Goal: Task Accomplishment & Management: Use online tool/utility

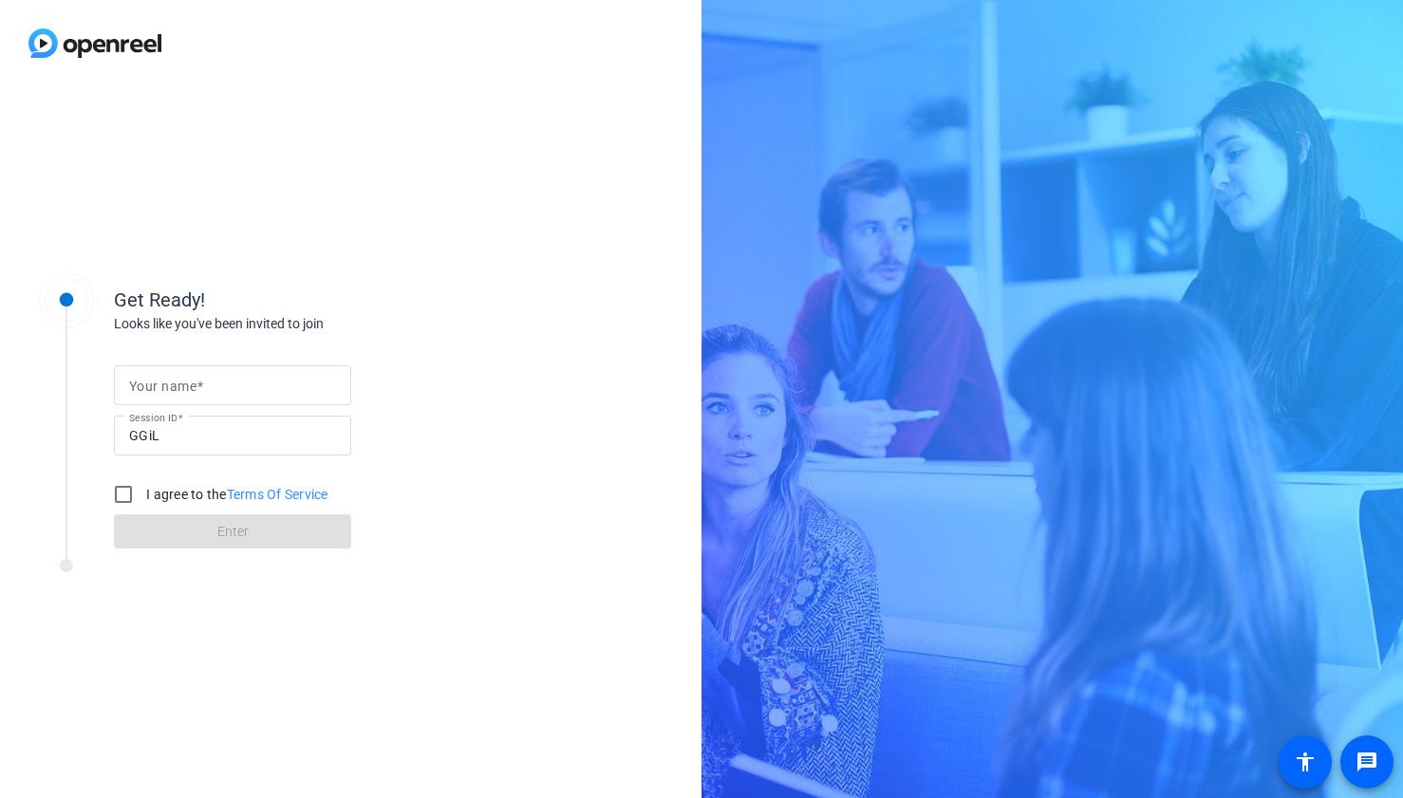
click at [208, 403] on div at bounding box center [232, 386] width 207 height 40
type input "[PERSON_NAME]"
click at [128, 491] on input "I agree to the Terms Of Service" at bounding box center [123, 495] width 38 height 38
checkbox input "true"
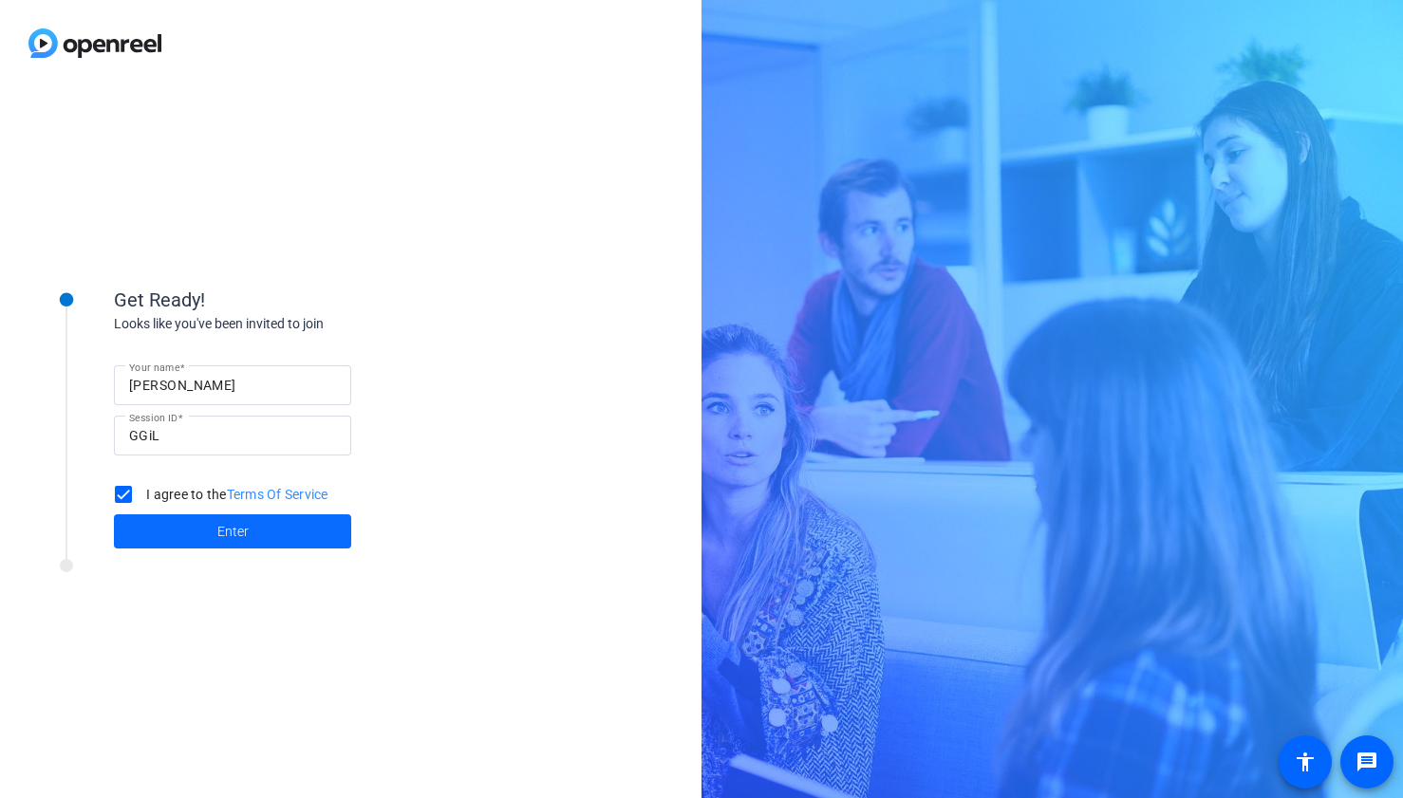
click at [242, 529] on span "Enter" at bounding box center [232, 532] width 31 height 20
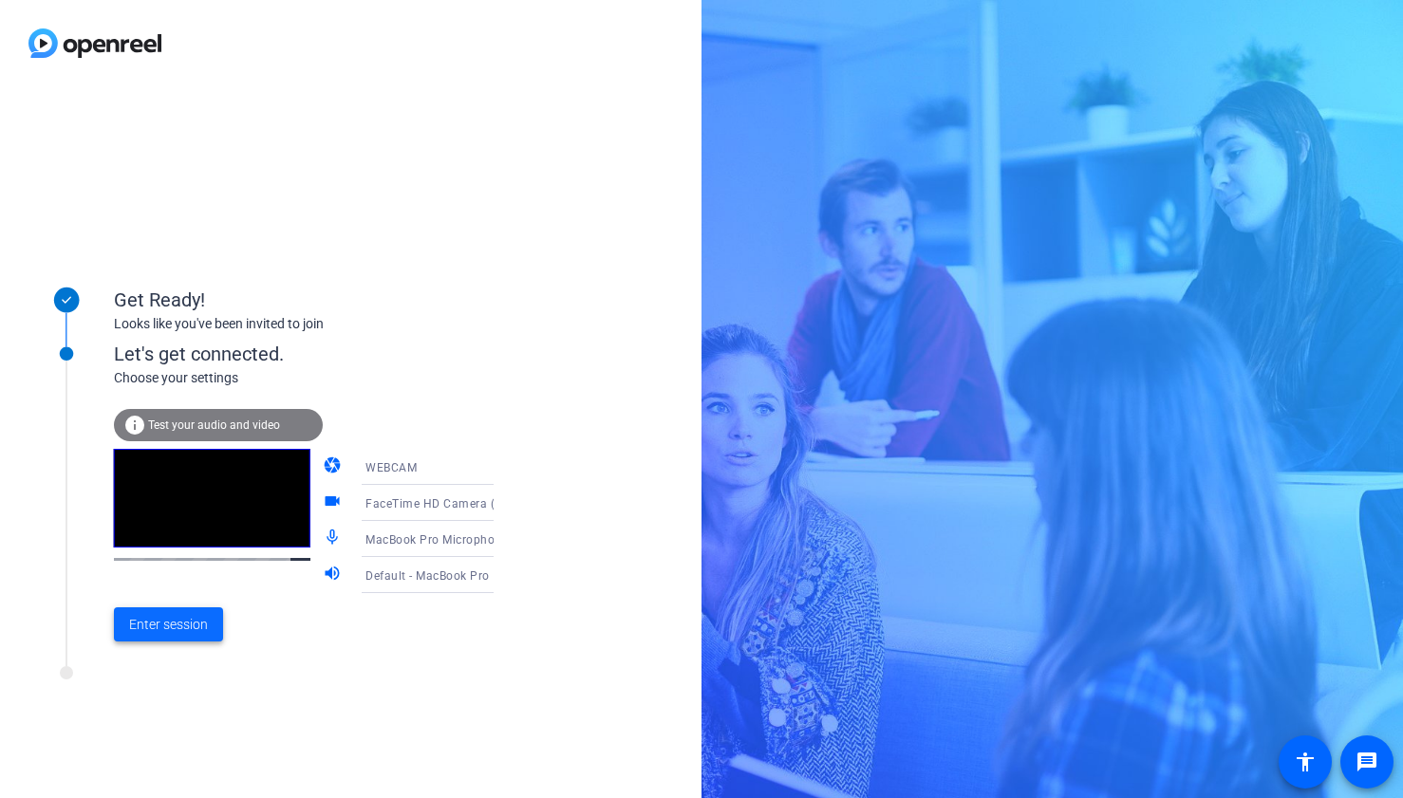
click at [180, 628] on span "Enter session" at bounding box center [168, 625] width 79 height 20
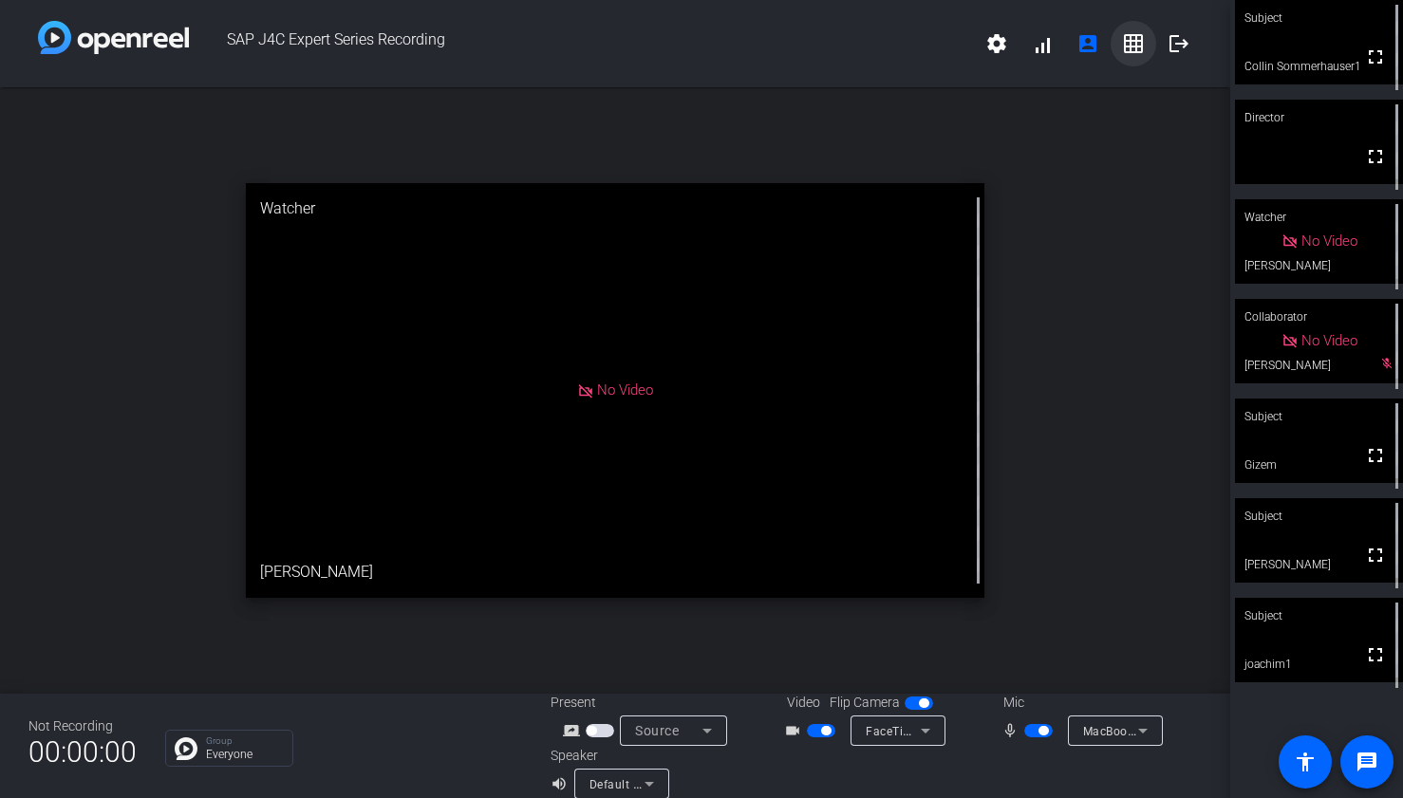
click at [1134, 46] on mat-icon "grid_on" at bounding box center [1133, 43] width 23 height 23
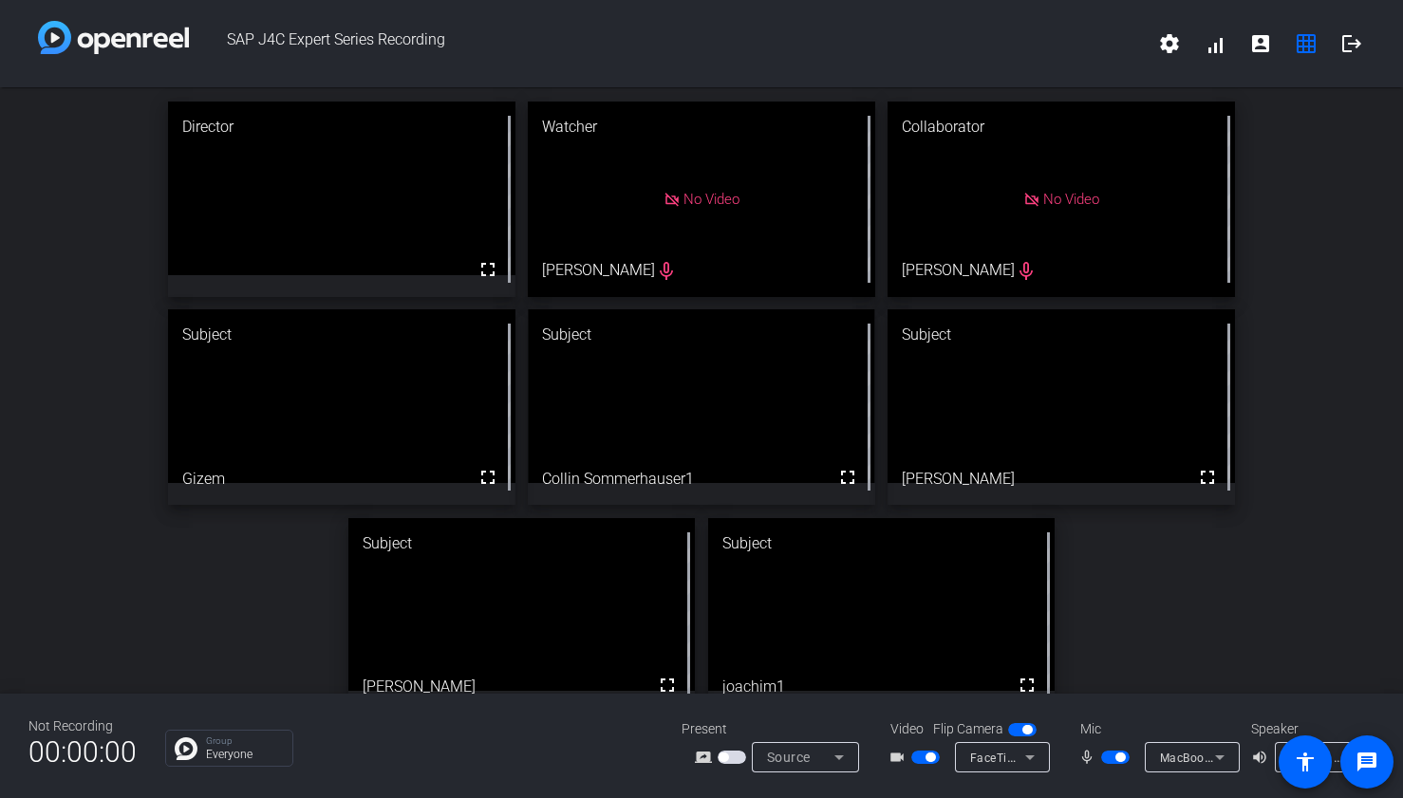
drag, startPoint x: 837, startPoint y: 543, endPoint x: 693, endPoint y: 321, distance: 264.9
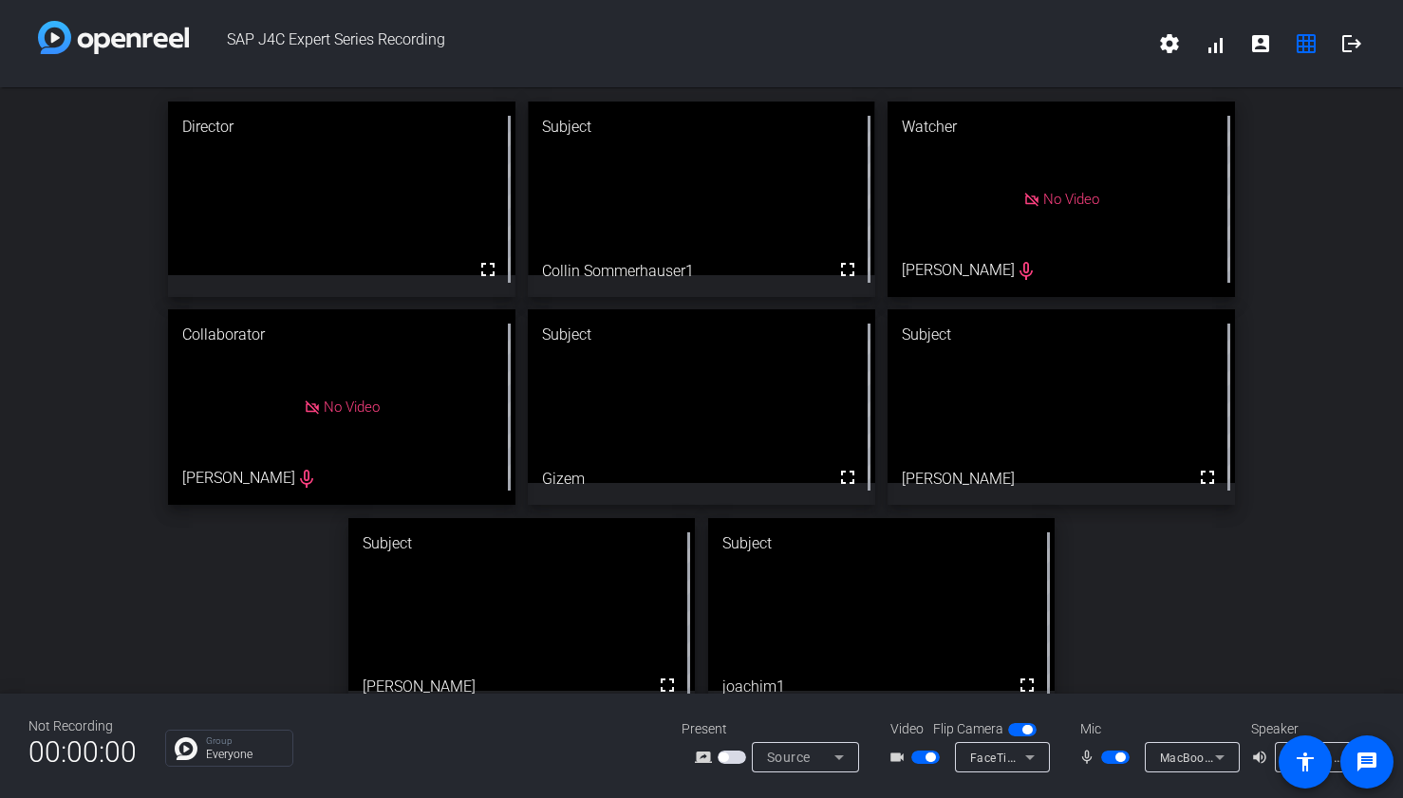
drag, startPoint x: 693, startPoint y: 321, endPoint x: 692, endPoint y: 165, distance: 155.7
drag, startPoint x: 943, startPoint y: 649, endPoint x: 799, endPoint y: 444, distance: 250.2
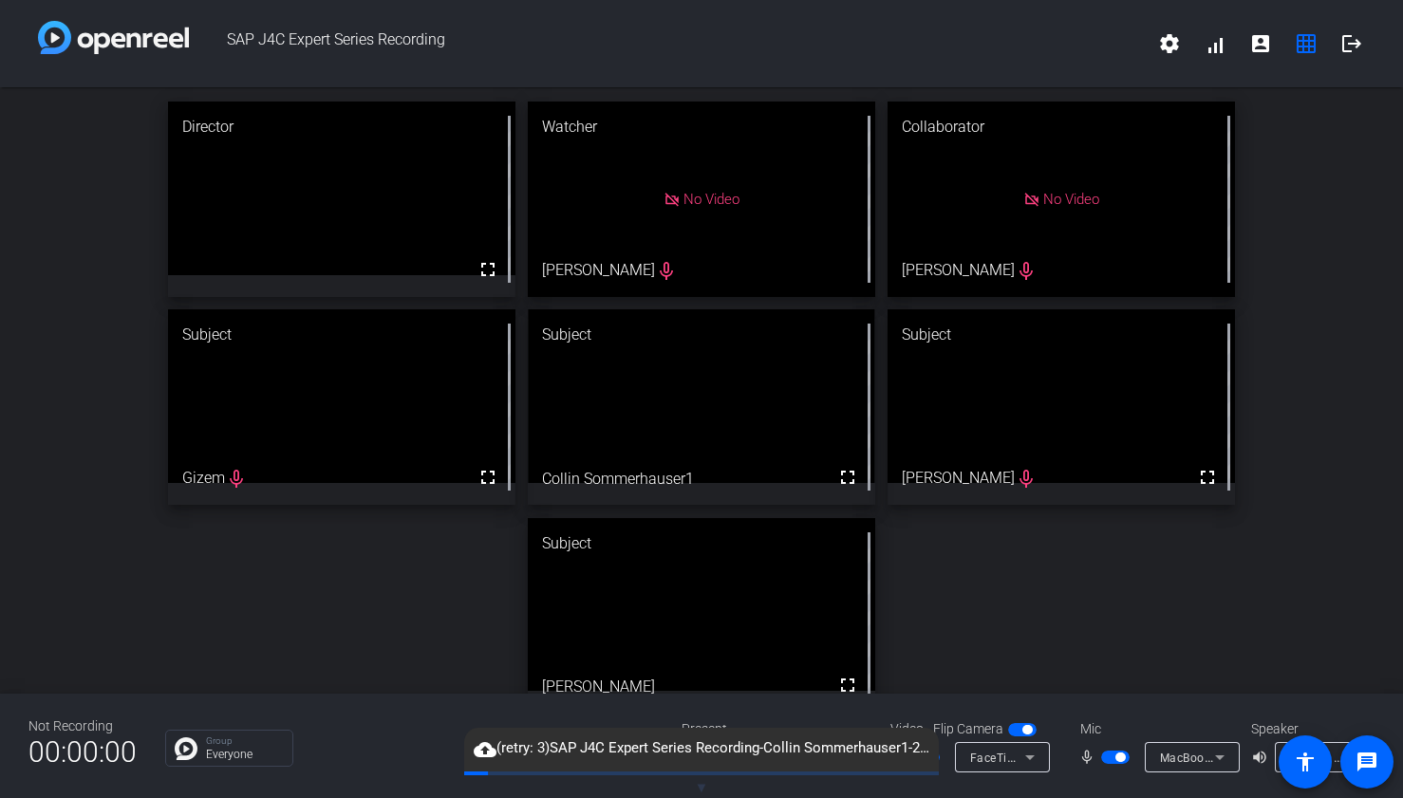
click at [1120, 757] on span "button" at bounding box center [1120, 757] width 9 height 9
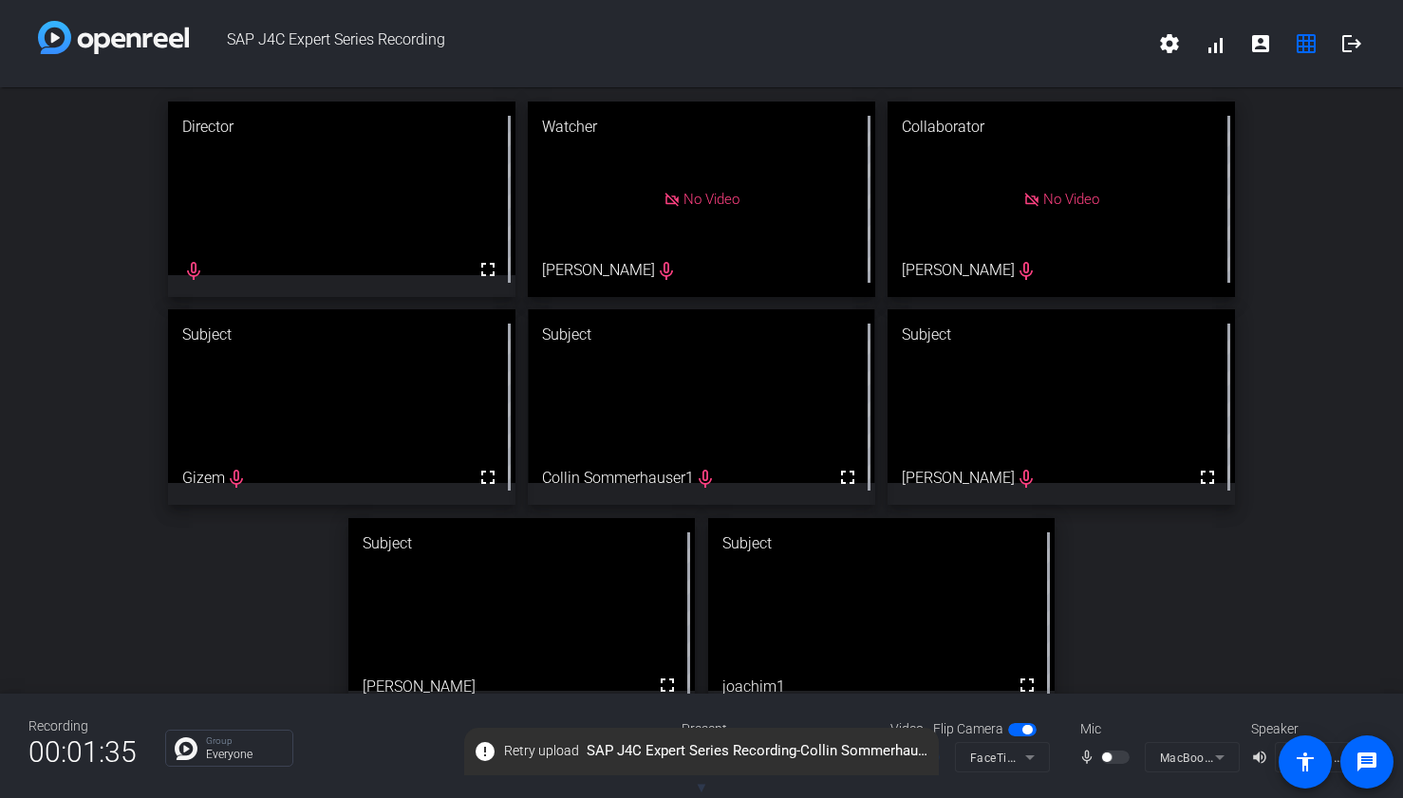
scroll to position [33, 0]
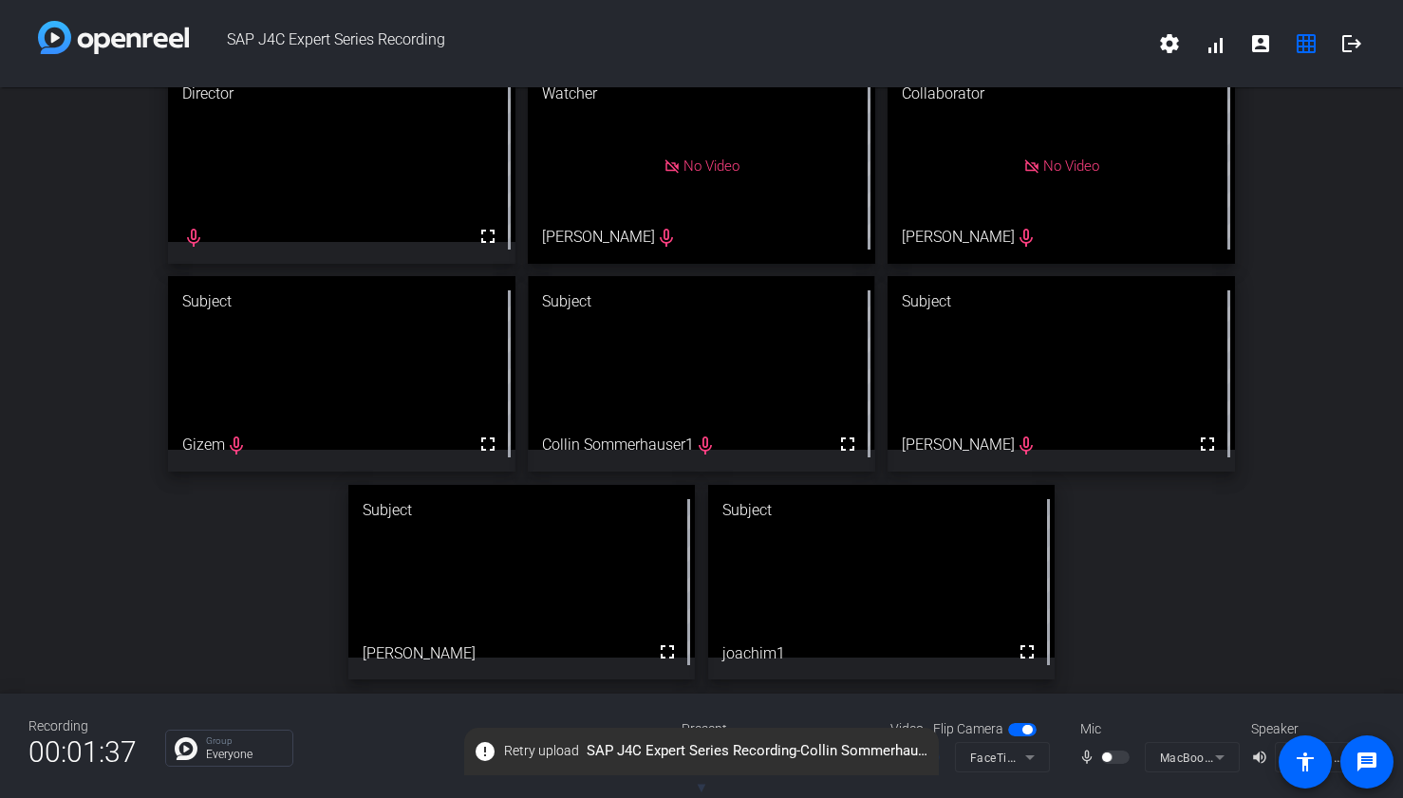
click at [1102, 760] on div at bounding box center [1117, 757] width 32 height 13
click at [1256, 759] on mat-icon "volume_up" at bounding box center [1262, 757] width 23 height 23
click at [1113, 759] on div at bounding box center [1117, 757] width 32 height 13
click at [1113, 755] on div at bounding box center [1117, 757] width 32 height 13
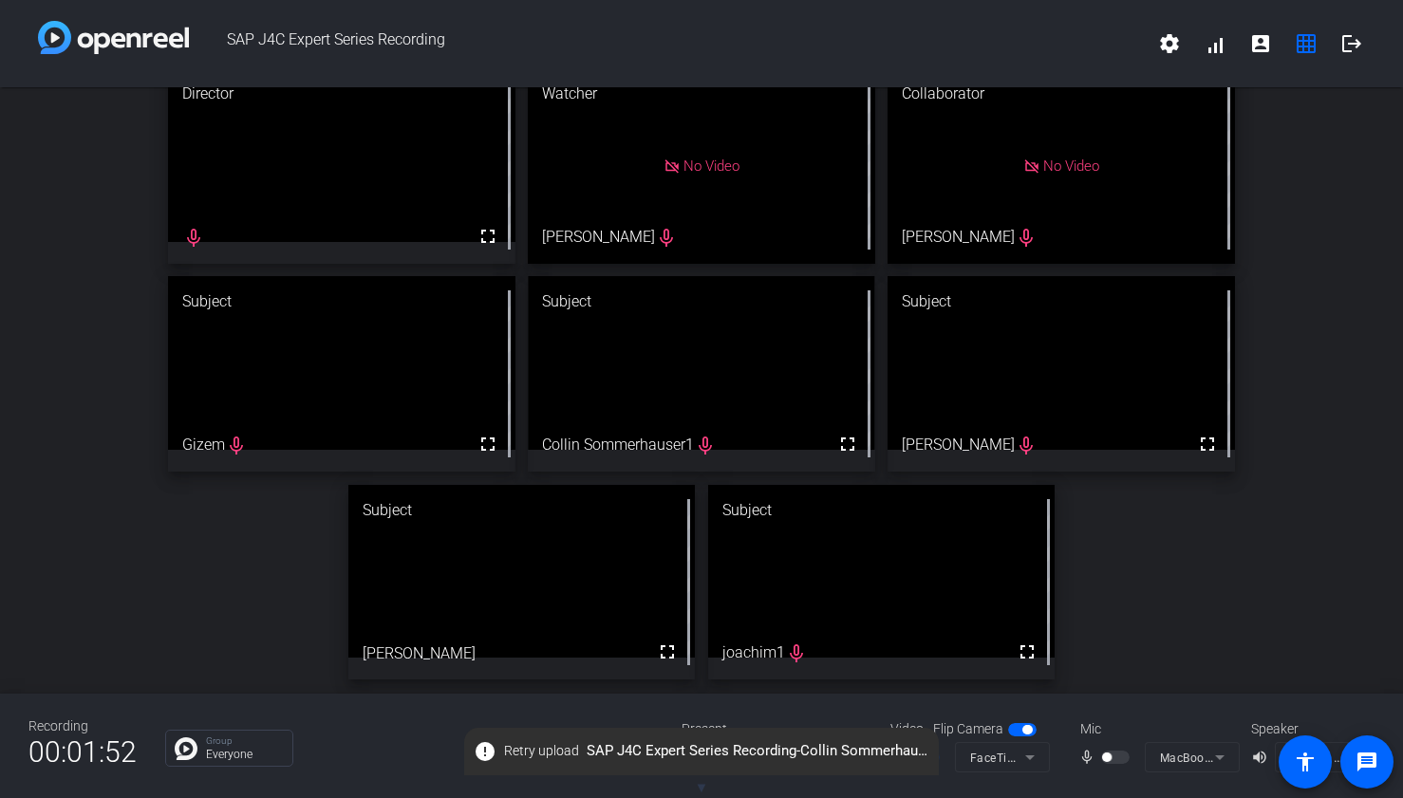
click at [1113, 755] on div at bounding box center [1117, 757] width 32 height 13
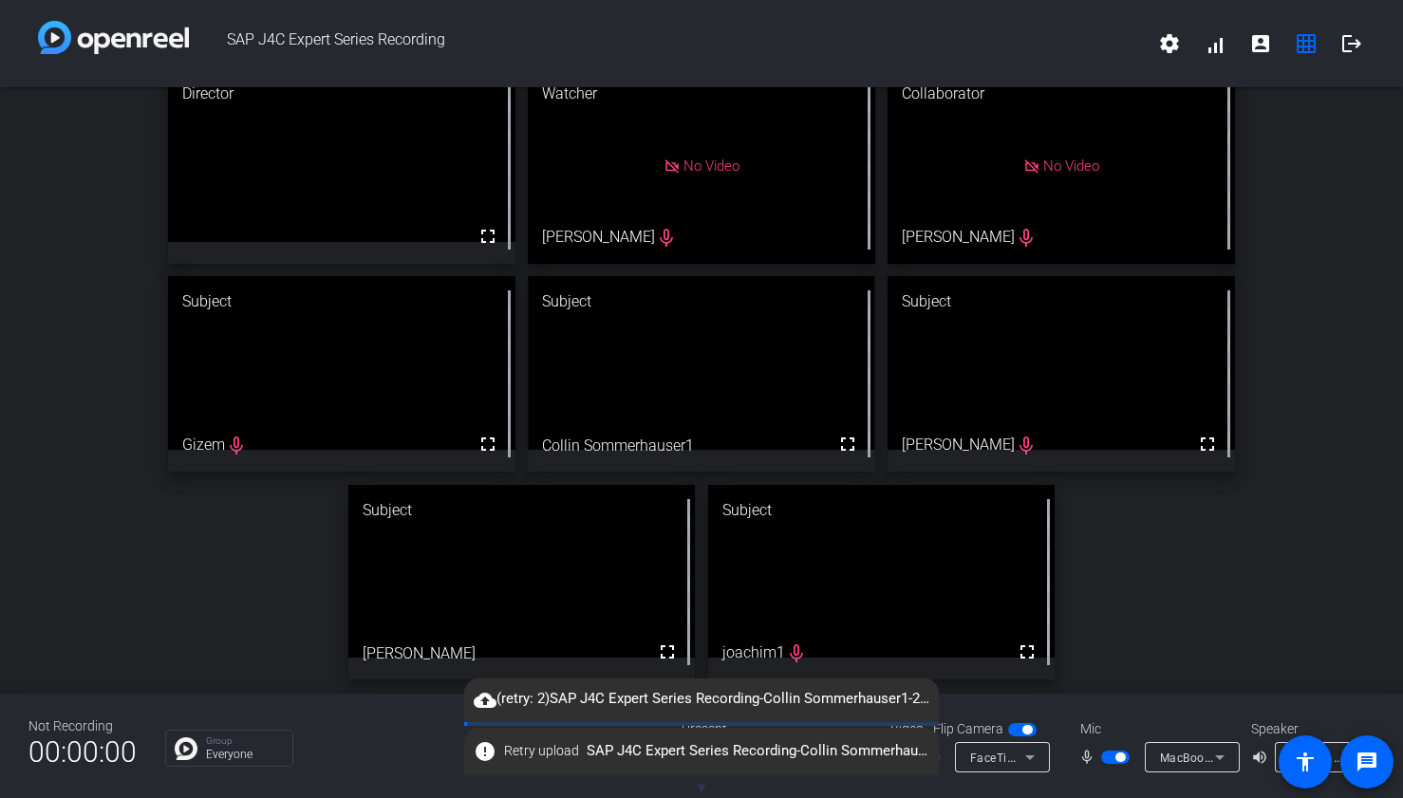
click at [1124, 759] on span "button" at bounding box center [1120, 757] width 9 height 9
click at [486, 701] on mat-icon "error" at bounding box center [485, 702] width 23 height 23
click at [544, 699] on span "Retry upload" at bounding box center [541, 702] width 75 height 20
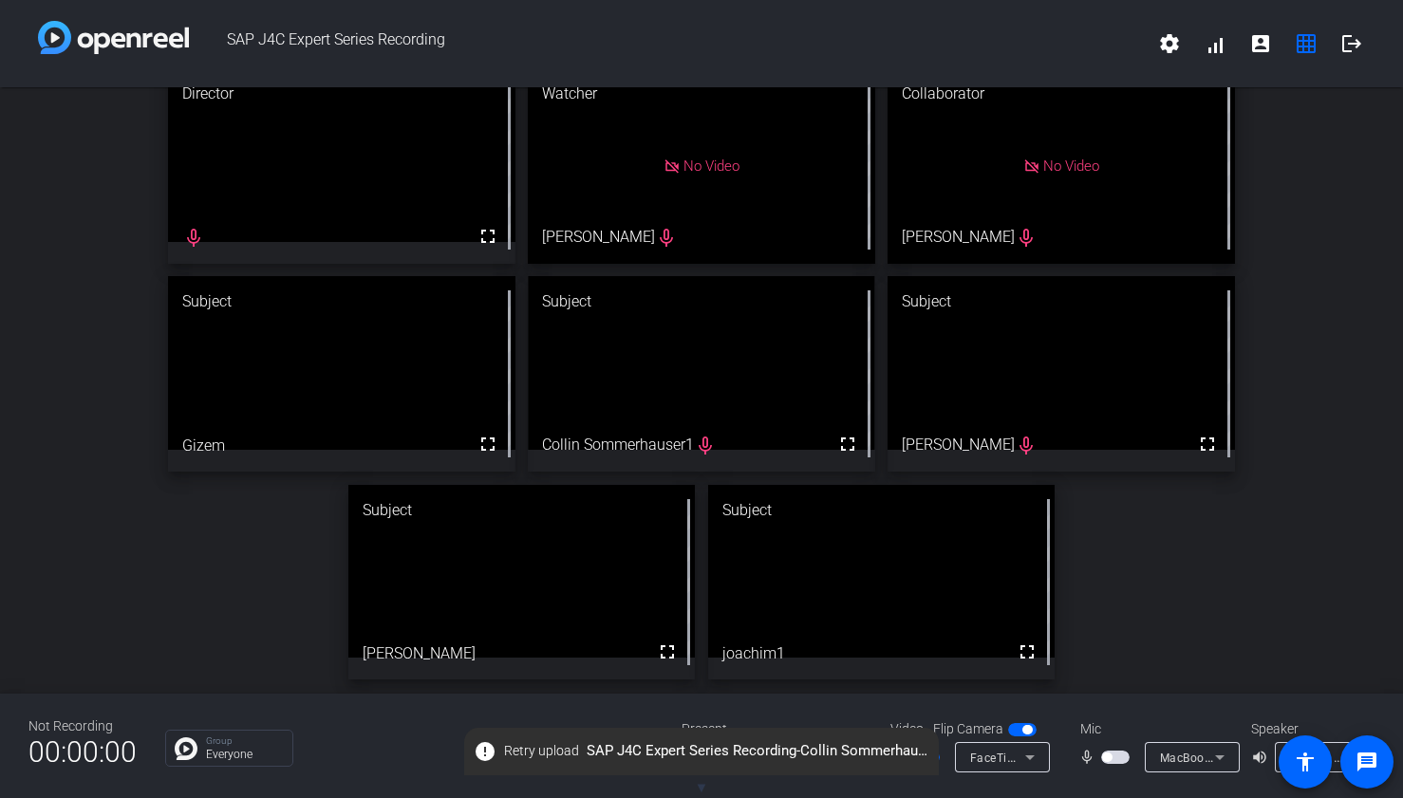
click at [1110, 759] on span "button" at bounding box center [1106, 757] width 9 height 9
click at [1121, 759] on span "button" at bounding box center [1120, 757] width 9 height 9
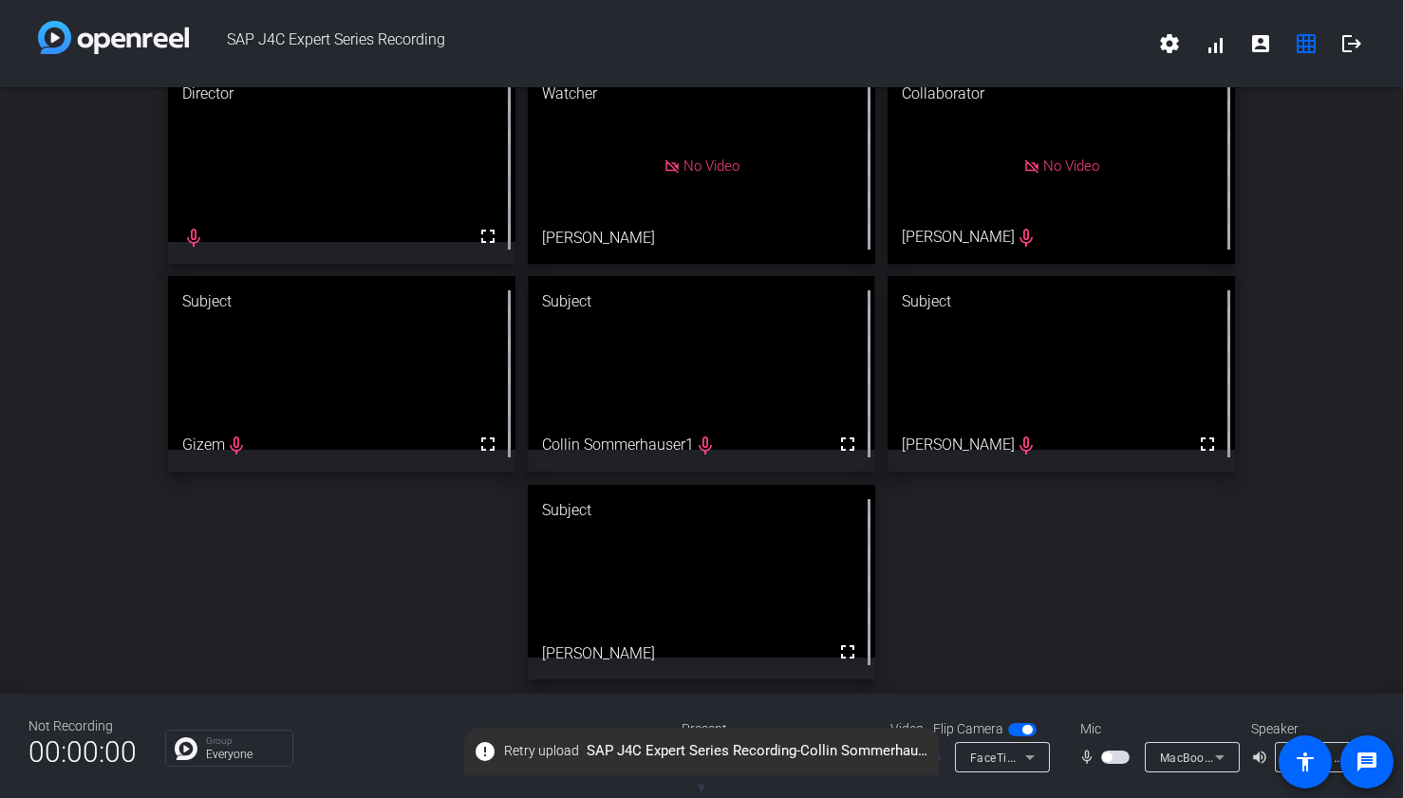
click at [1116, 758] on span "button" at bounding box center [1115, 757] width 28 height 13
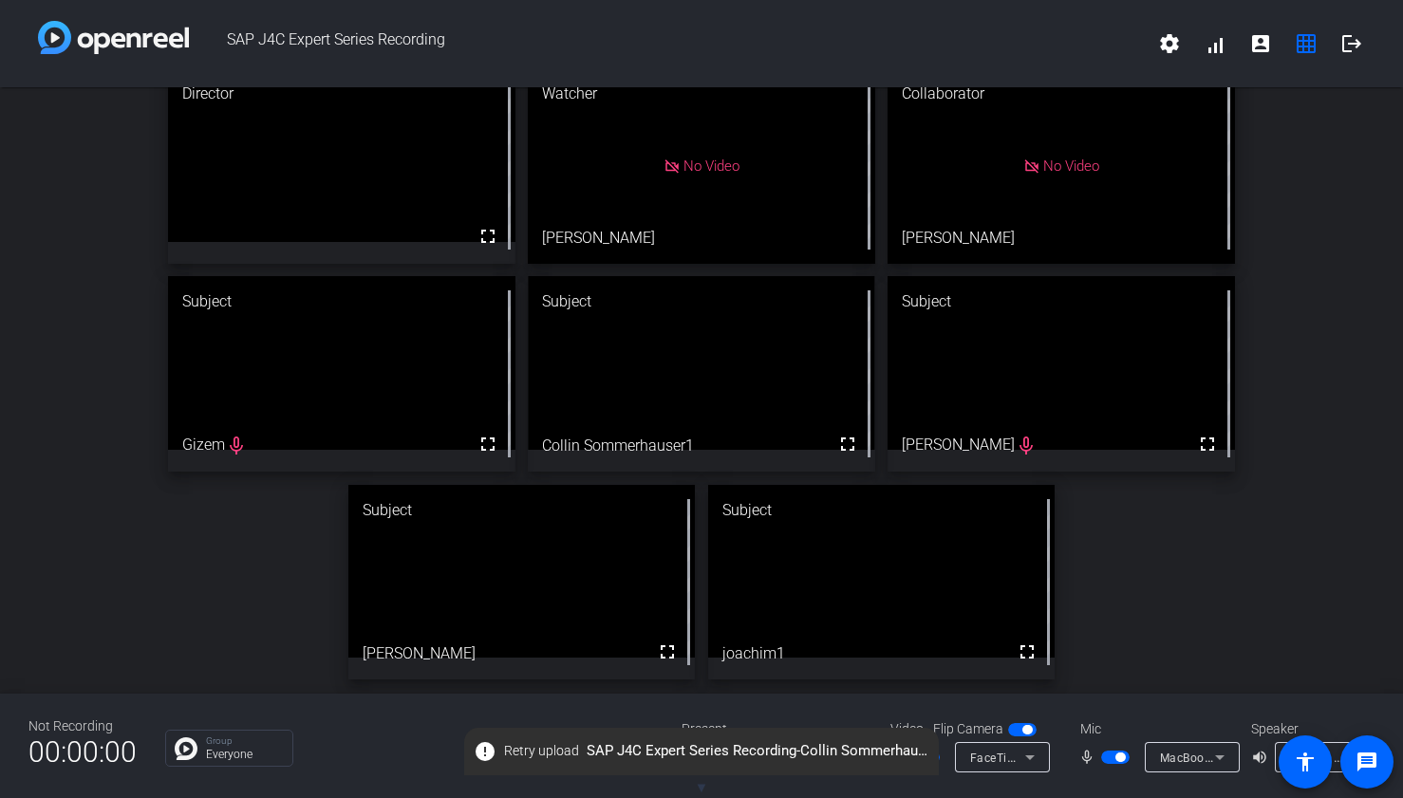
click at [1116, 759] on span "button" at bounding box center [1120, 757] width 9 height 9
click at [1116, 759] on span "button" at bounding box center [1115, 757] width 28 height 13
click at [526, 744] on span "Retry upload" at bounding box center [541, 751] width 75 height 20
click at [1113, 759] on span "button" at bounding box center [1115, 757] width 28 height 13
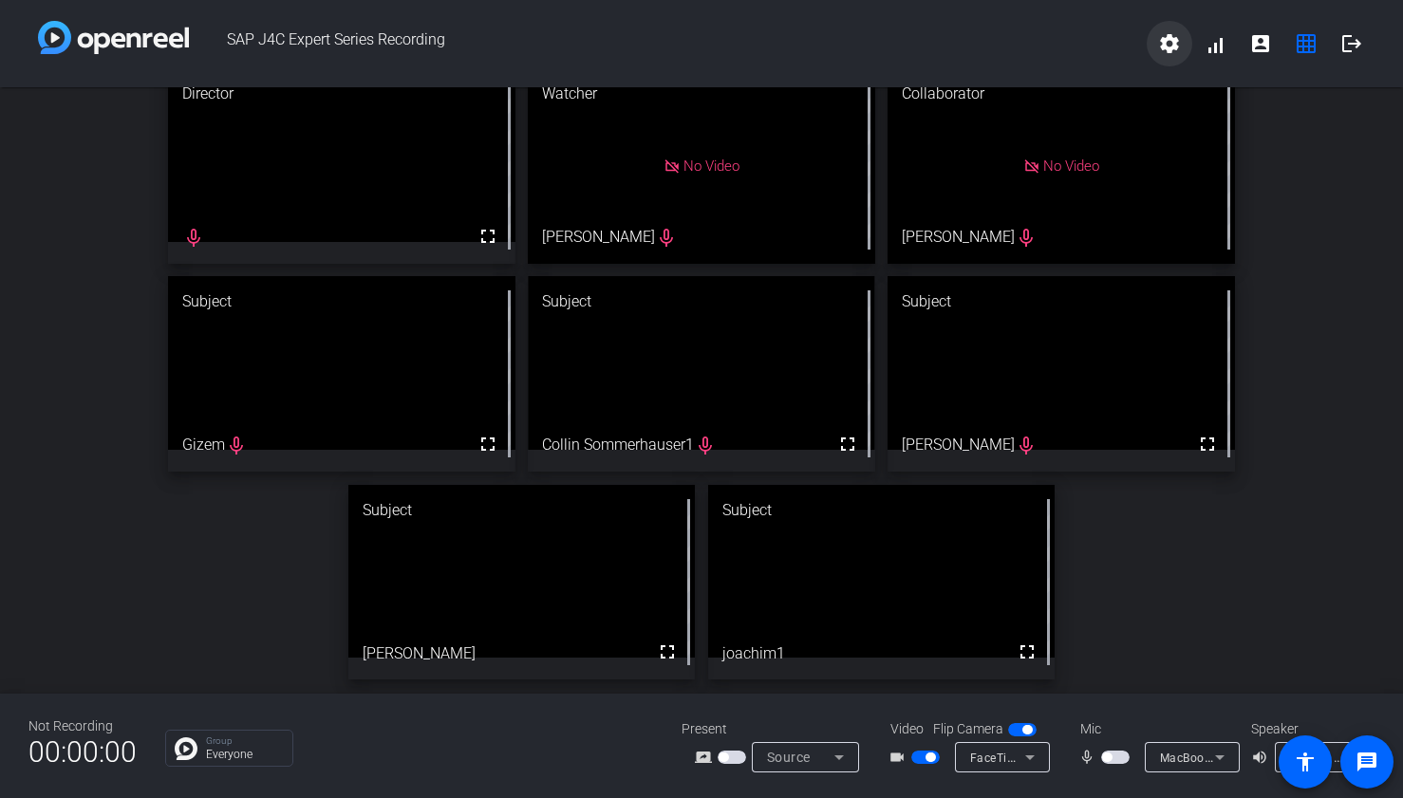
click at [1172, 41] on mat-icon "settings" at bounding box center [1169, 43] width 23 height 23
click at [1172, 41] on div at bounding box center [701, 399] width 1403 height 798
click at [195, 749] on img at bounding box center [186, 749] width 23 height 23
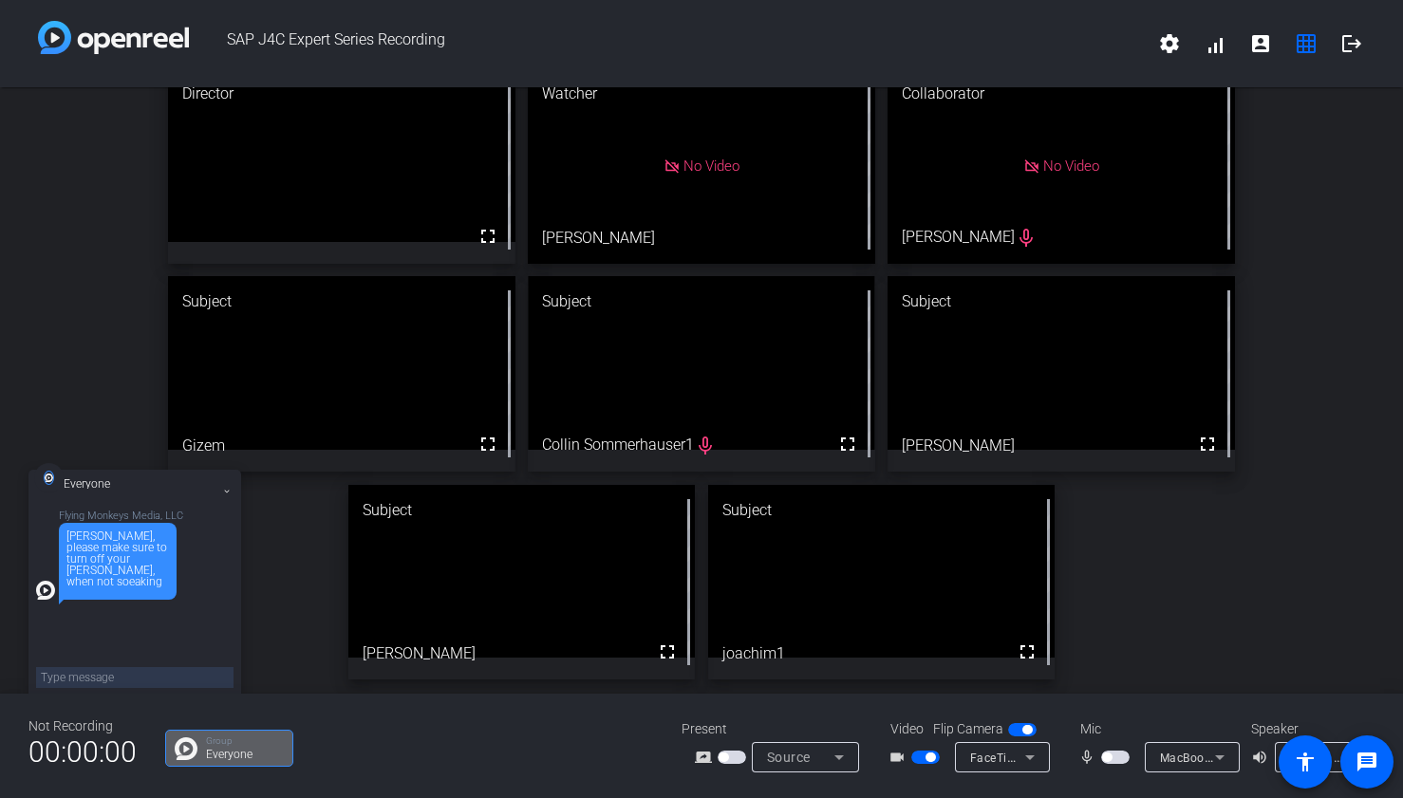
click at [230, 491] on icon at bounding box center [227, 492] width 8 height 8
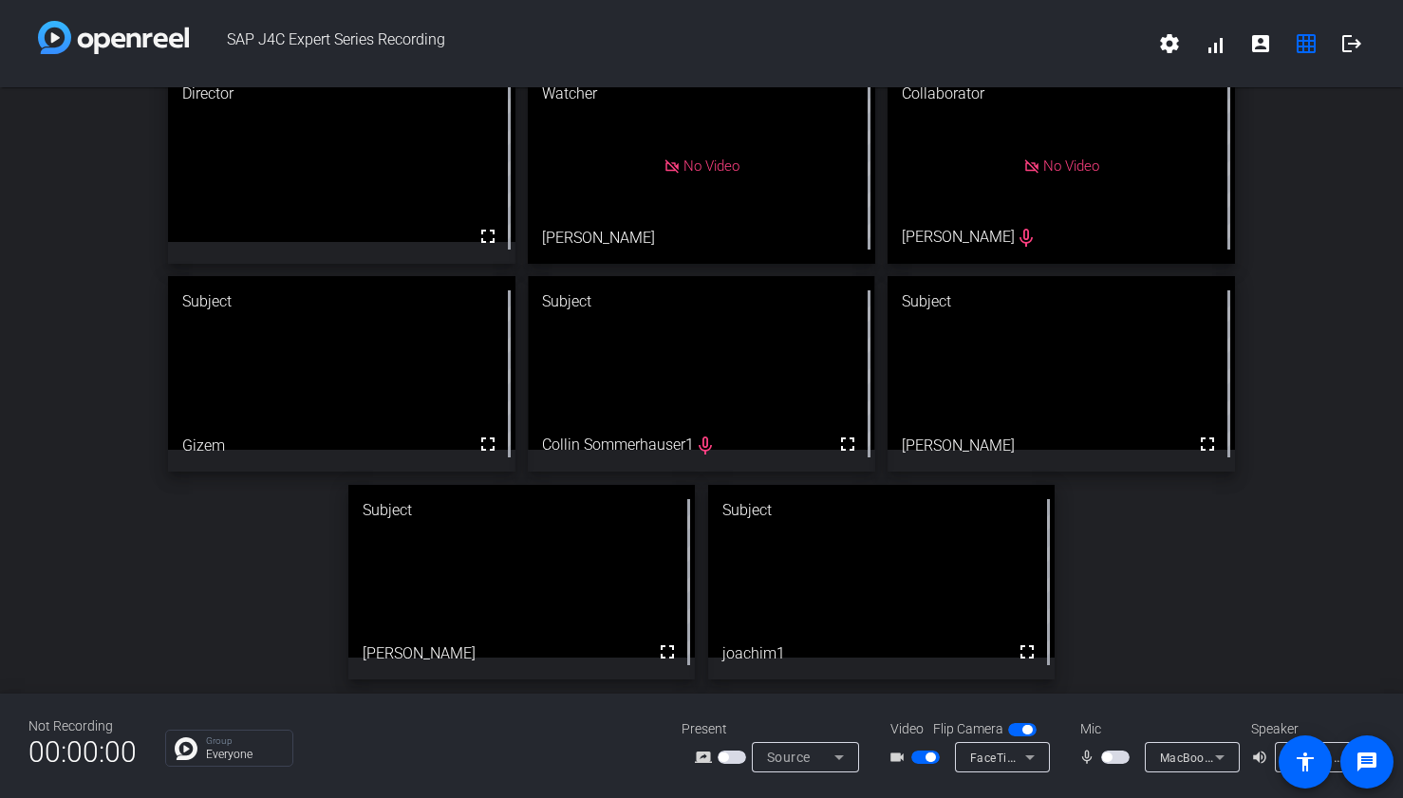
click at [1102, 757] on span "button" at bounding box center [1106, 757] width 9 height 9
click at [1121, 760] on span "button" at bounding box center [1120, 757] width 9 height 9
click at [1104, 761] on span "button" at bounding box center [1106, 757] width 9 height 9
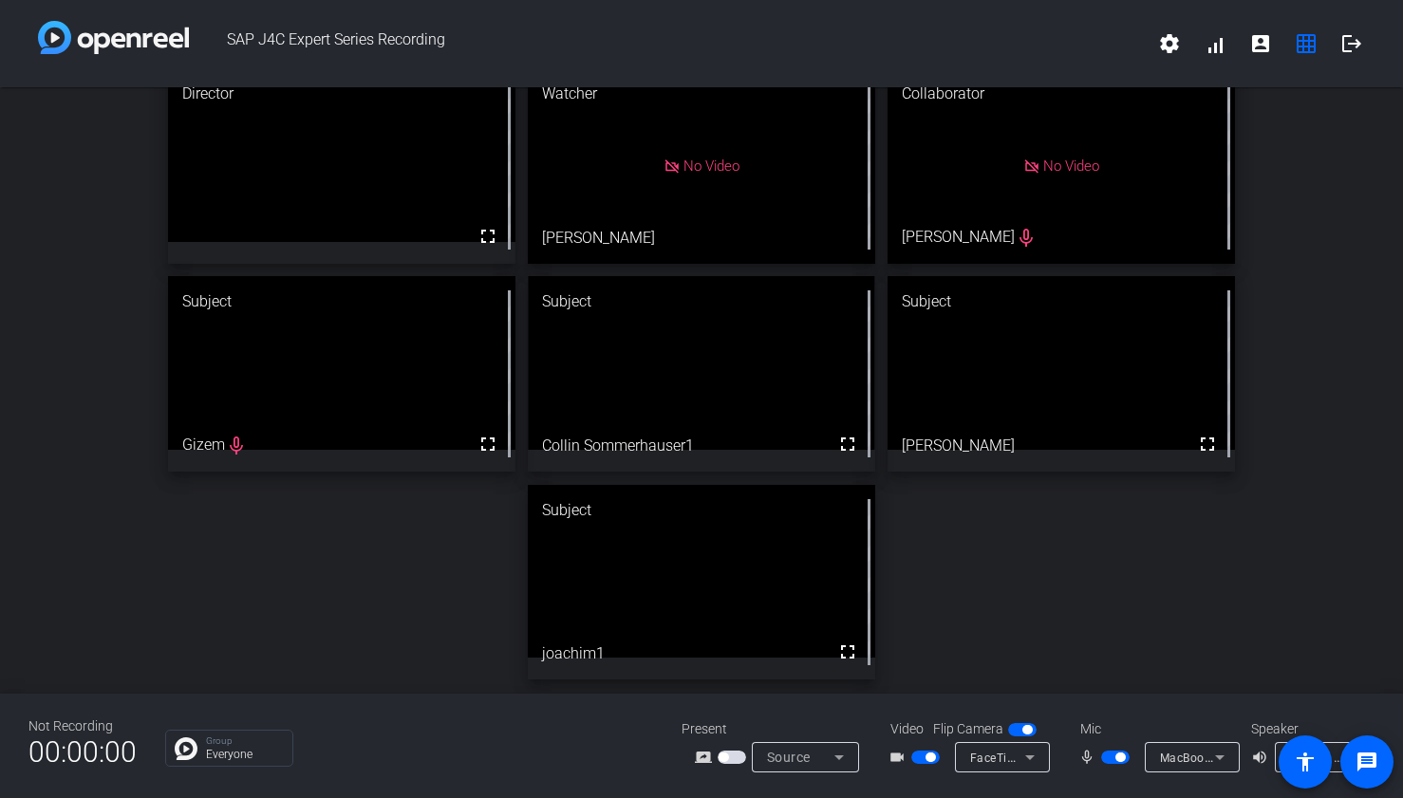
scroll to position [0, 0]
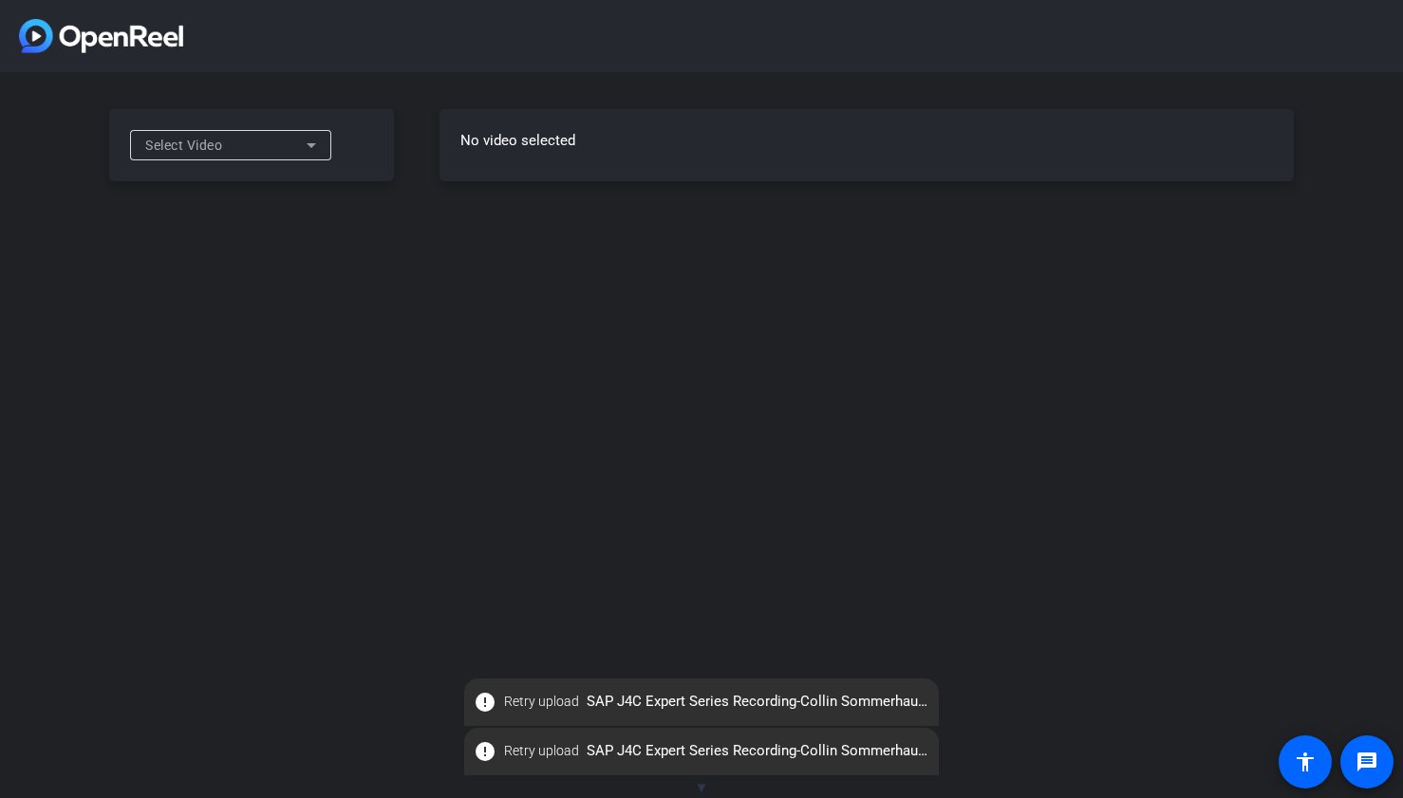
click at [311, 147] on icon at bounding box center [311, 145] width 23 height 23
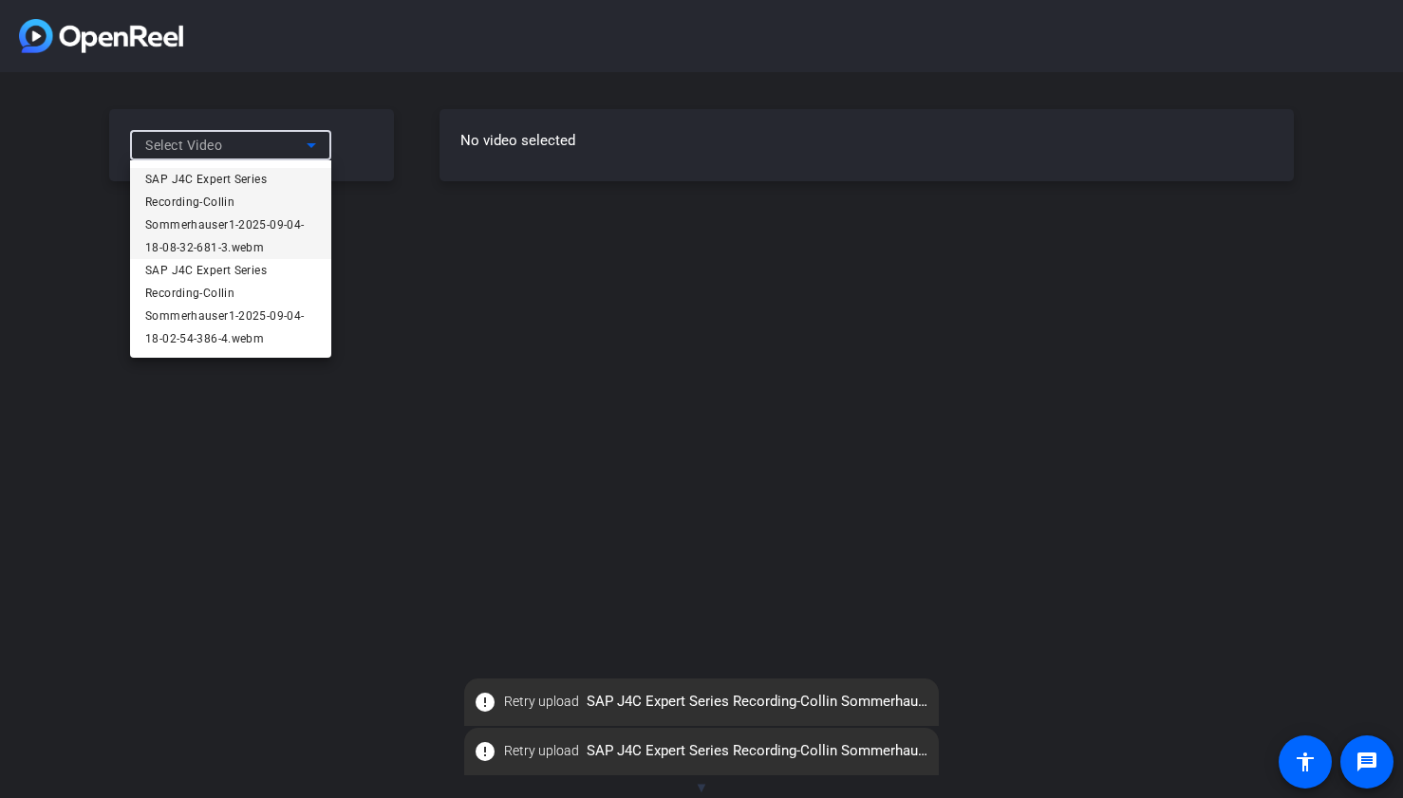
click at [312, 146] on div at bounding box center [701, 399] width 1403 height 798
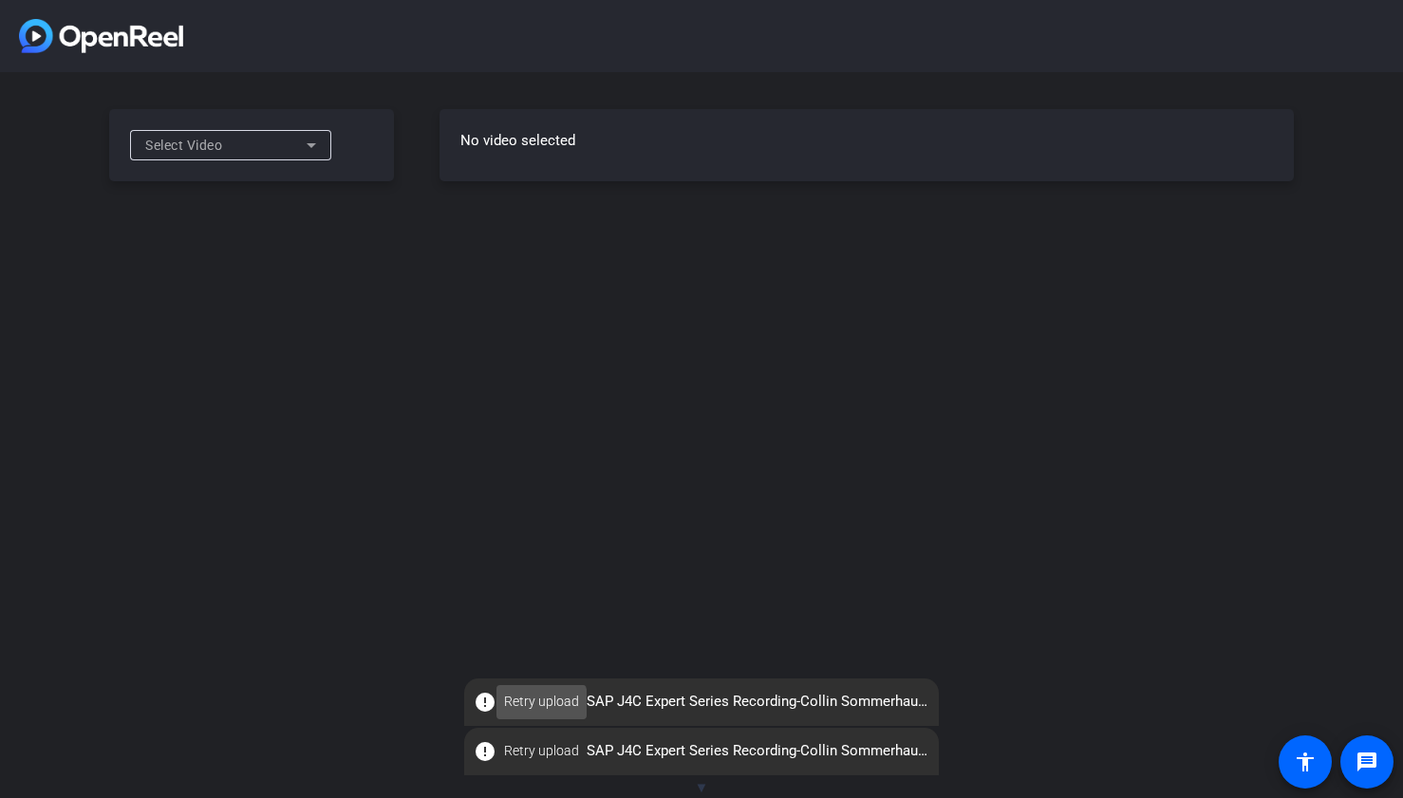
click at [534, 704] on span "Retry upload" at bounding box center [541, 702] width 75 height 20
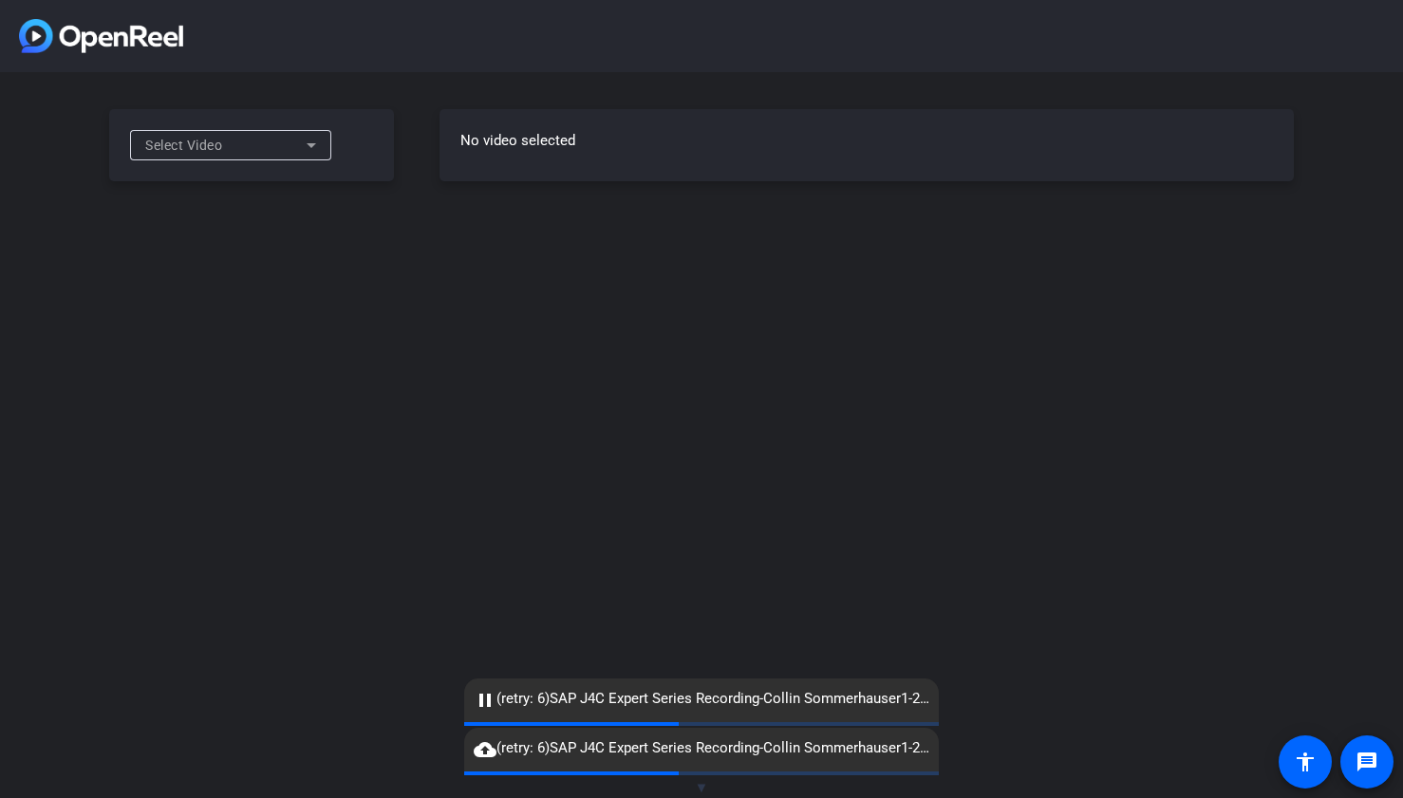
click at [484, 750] on mat-icon "cloud_upload" at bounding box center [485, 750] width 23 height 23
click at [484, 750] on mat-icon "error" at bounding box center [485, 752] width 23 height 23
click at [486, 751] on mat-icon "error" at bounding box center [485, 752] width 23 height 23
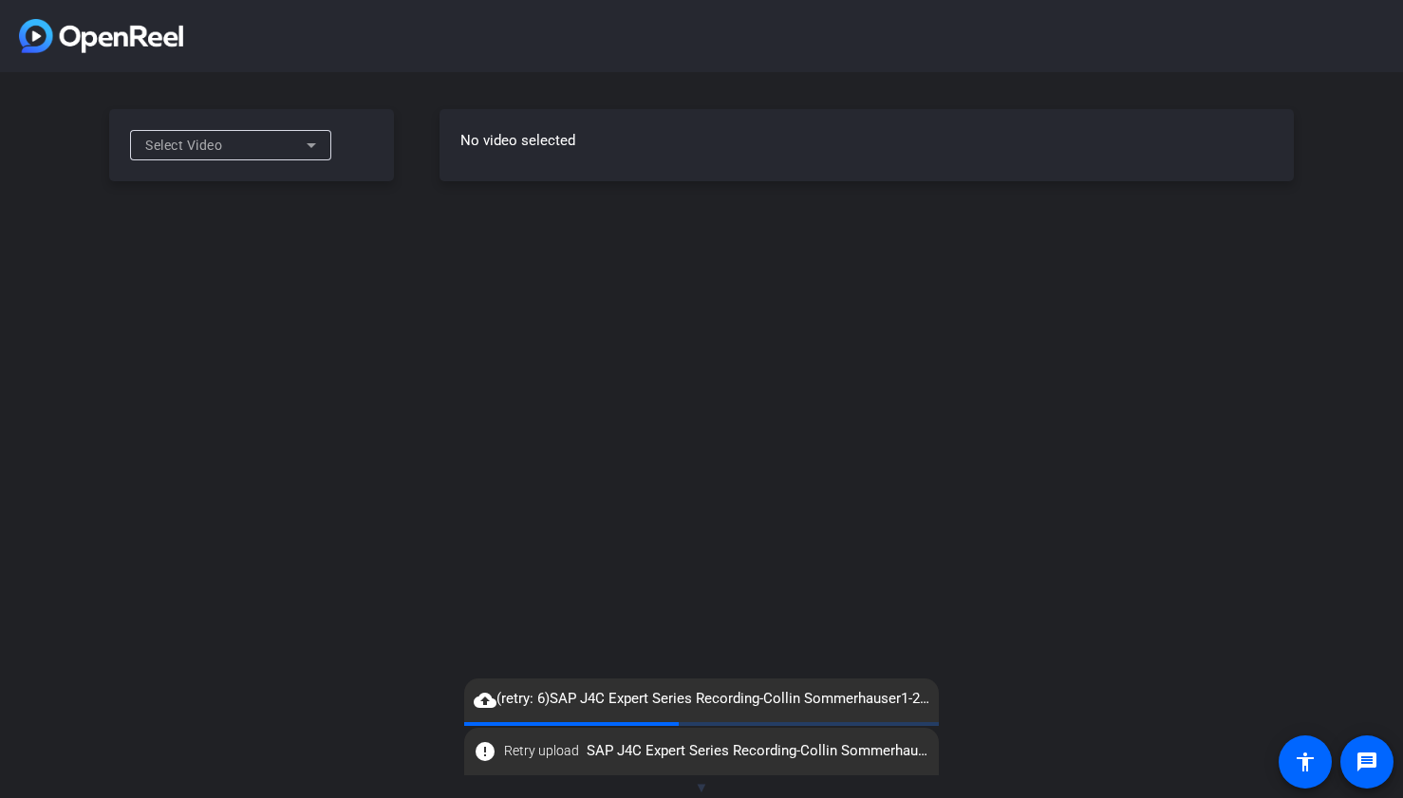
click at [486, 751] on mat-icon "error" at bounding box center [485, 752] width 23 height 23
click at [702, 786] on span "▼" at bounding box center [702, 787] width 14 height 17
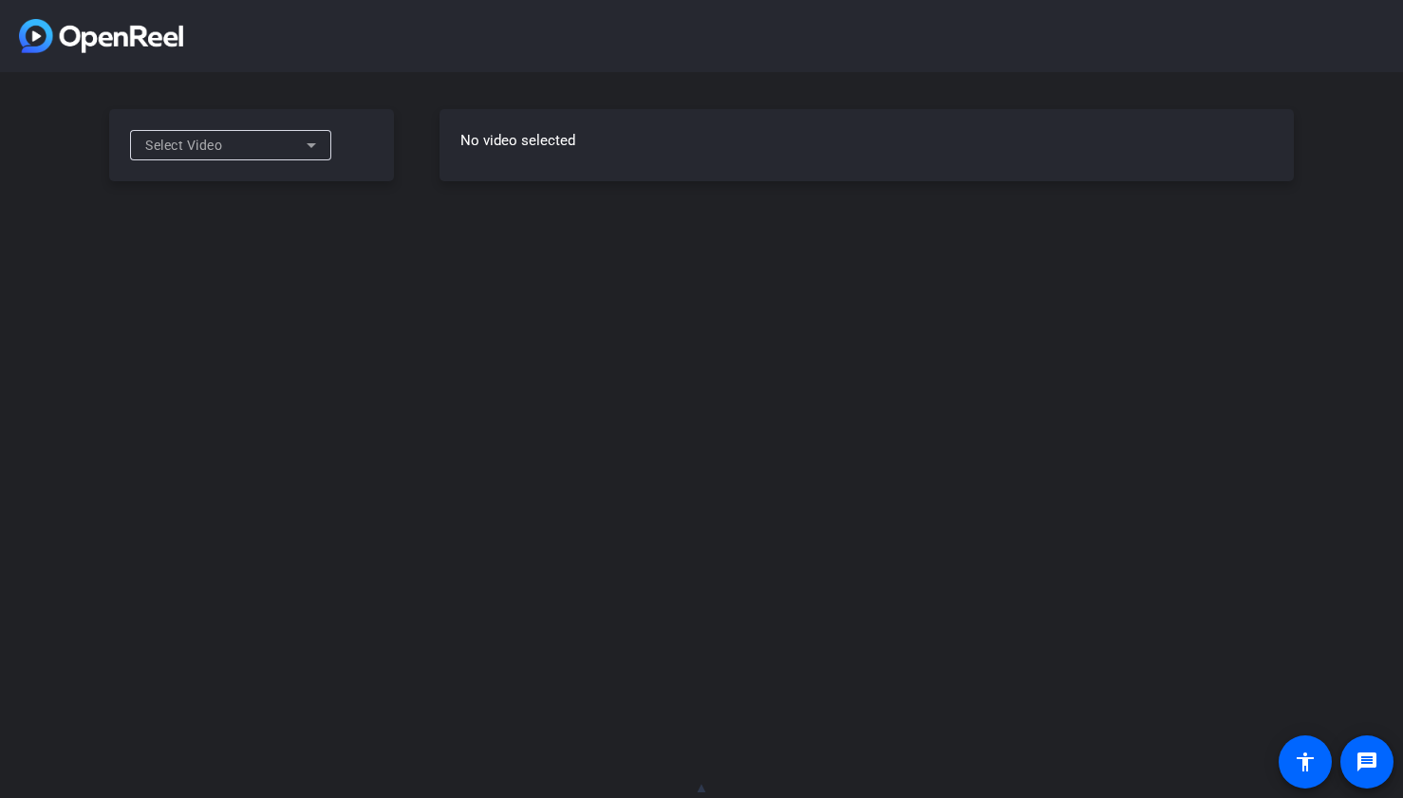
click at [703, 784] on span "▲" at bounding box center [702, 787] width 14 height 17
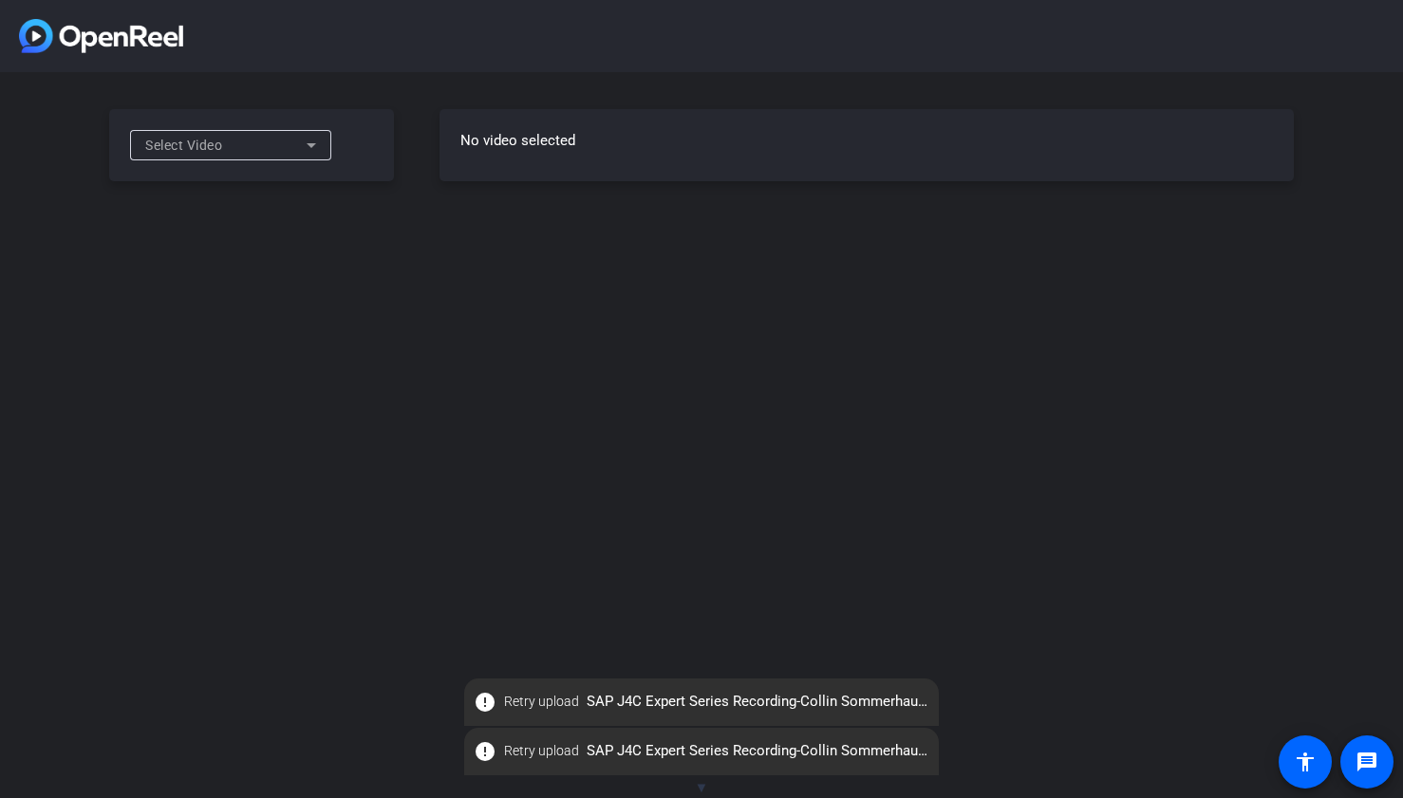
click at [292, 143] on div "Select Video" at bounding box center [225, 145] width 161 height 23
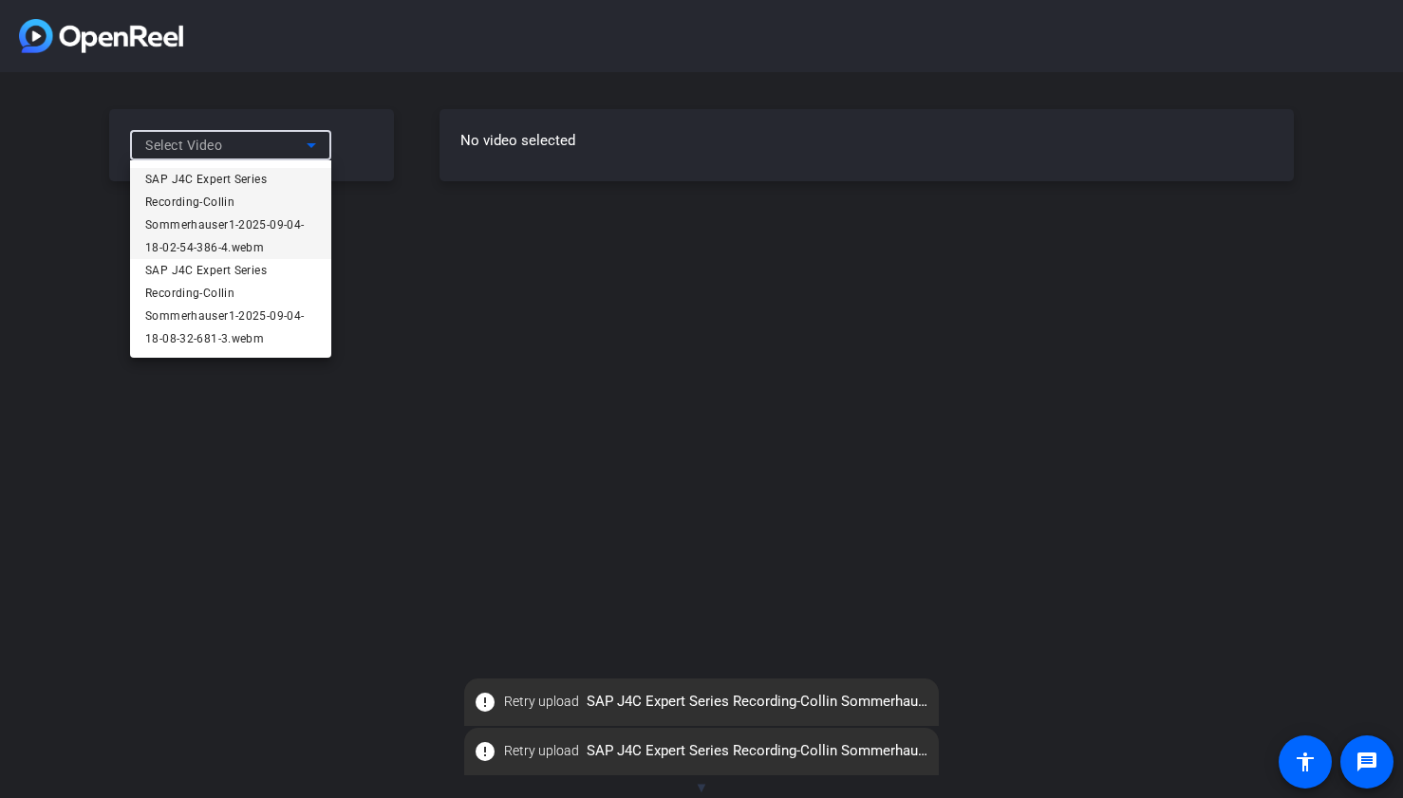
click at [421, 397] on div at bounding box center [701, 399] width 1403 height 798
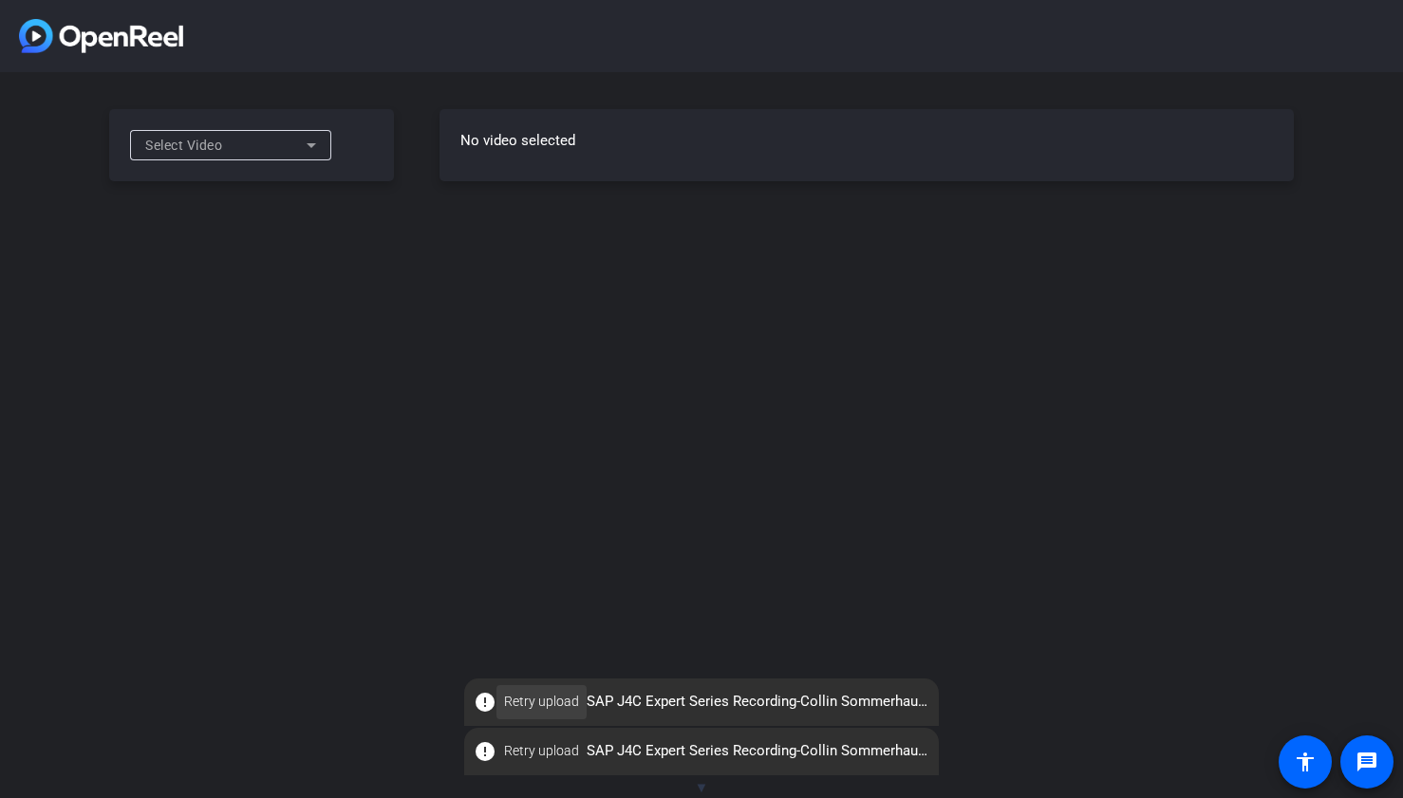
click at [555, 706] on span "Retry upload" at bounding box center [541, 702] width 75 height 20
click at [530, 708] on span "Retry upload" at bounding box center [541, 702] width 75 height 20
